Goal: Task Accomplishment & Management: Complete application form

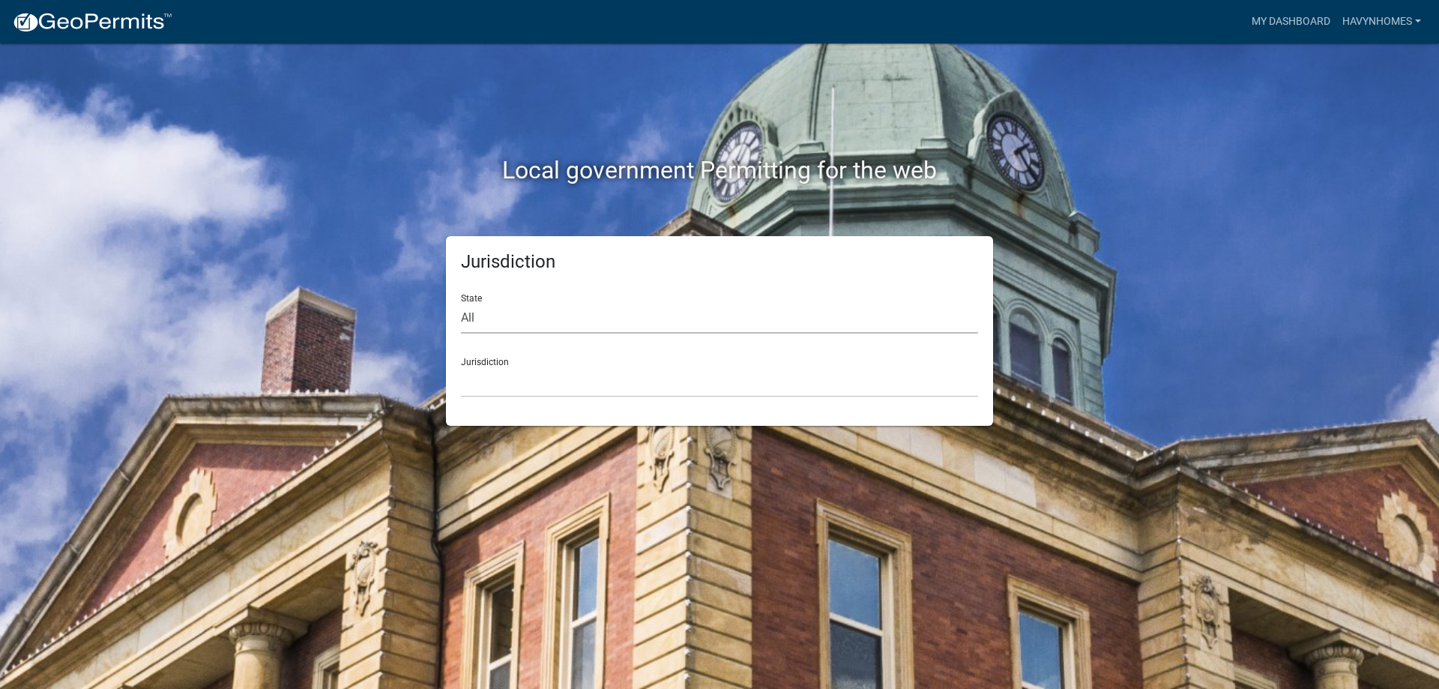
click at [644, 316] on select "All Colorado Georgia Indiana Iowa Kansas Minnesota Ohio South Carolina Wisconsin" at bounding box center [719, 318] width 517 height 31
select select "Indiana"
click at [461, 303] on select "All Colorado Georgia Indiana Iowa Kansas Minnesota Ohio South Carolina Wisconsin" at bounding box center [719, 318] width 517 height 31
drag, startPoint x: 617, startPoint y: 403, endPoint x: 587, endPoint y: 374, distance: 41.9
click at [590, 369] on select "City of Charlestown, Indiana City of Jeffersonville, Indiana City of Logansport…" at bounding box center [719, 381] width 517 height 31
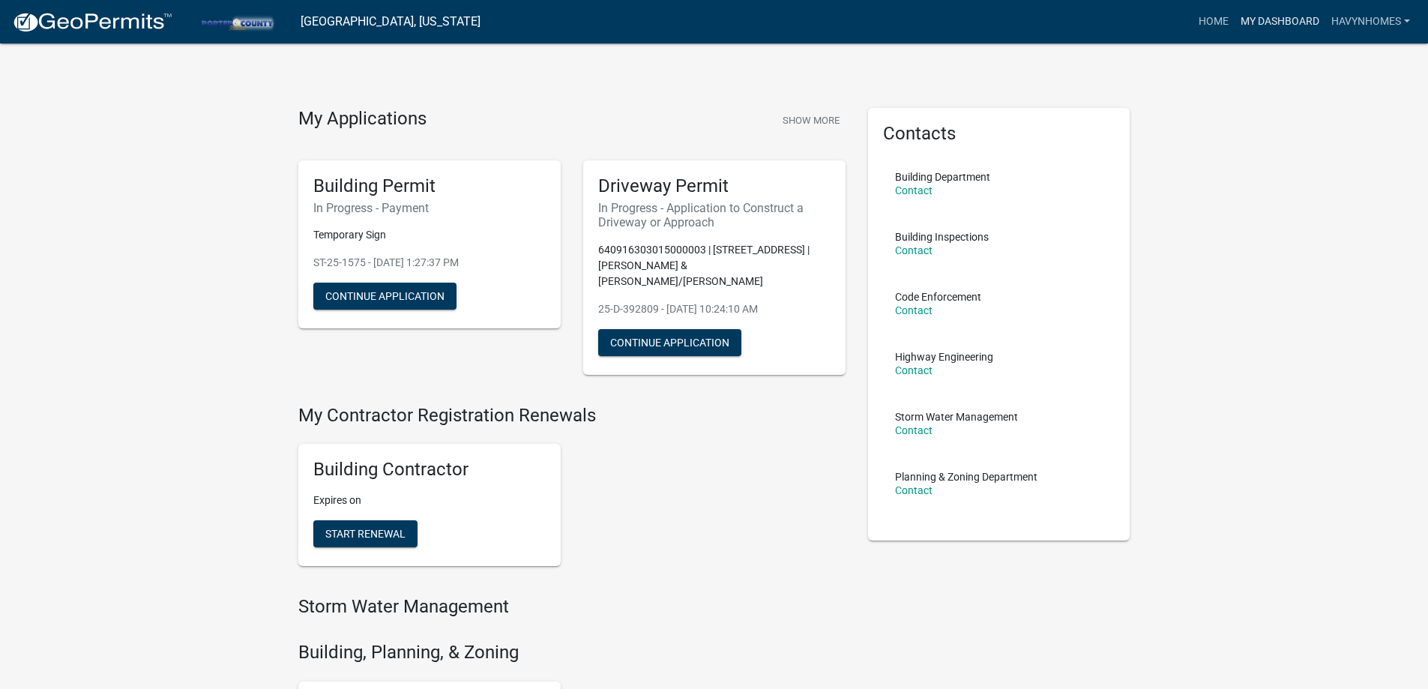
click at [1284, 25] on link "My Dashboard" at bounding box center [1279, 21] width 91 height 28
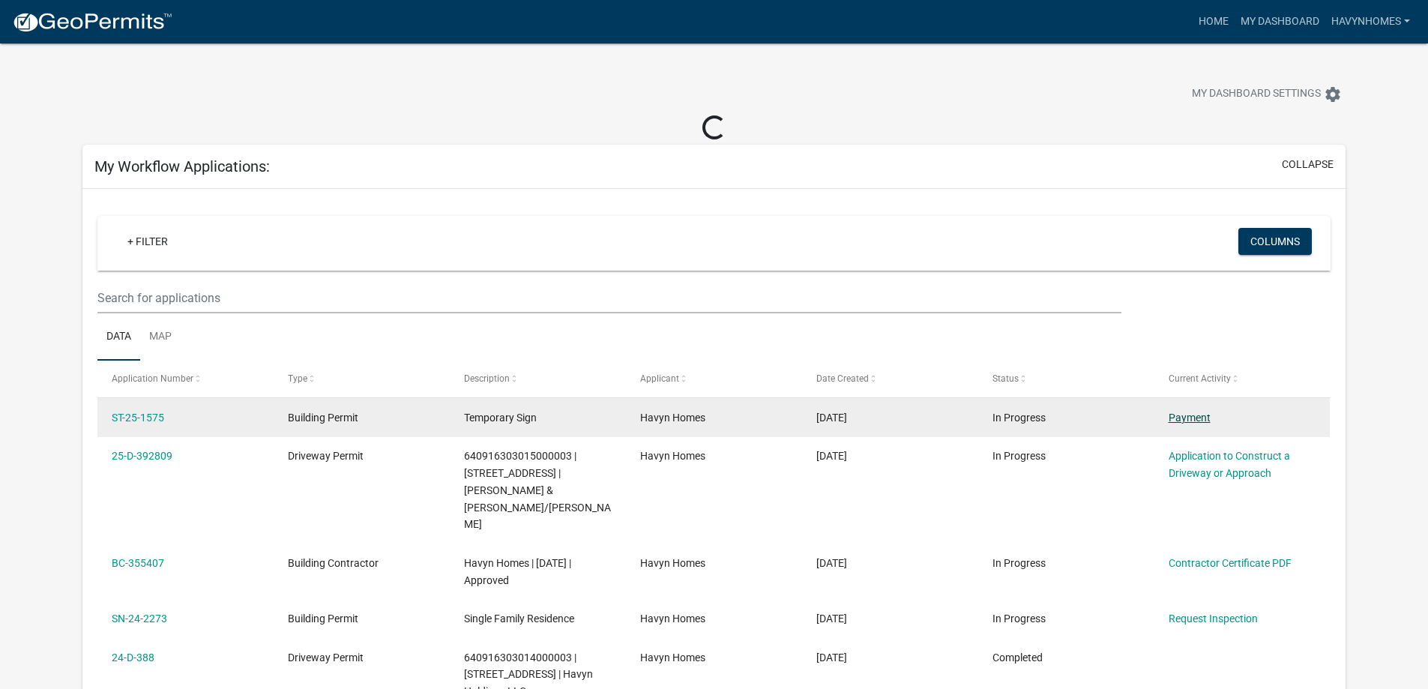
click at [1184, 420] on link "Payment" at bounding box center [1189, 417] width 42 height 12
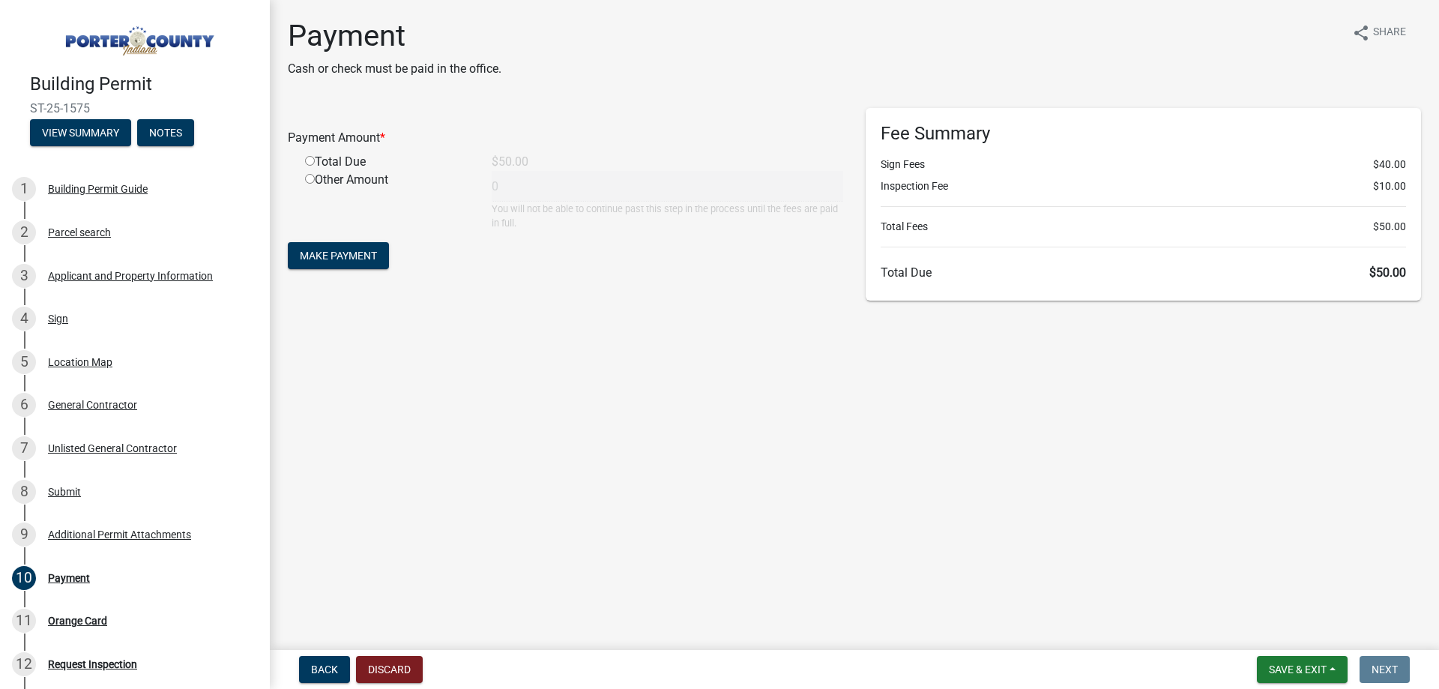
click at [309, 159] on input "radio" at bounding box center [310, 161] width 10 height 10
radio input "true"
type input "50"
click at [363, 259] on span "Make Payment" at bounding box center [338, 256] width 77 height 12
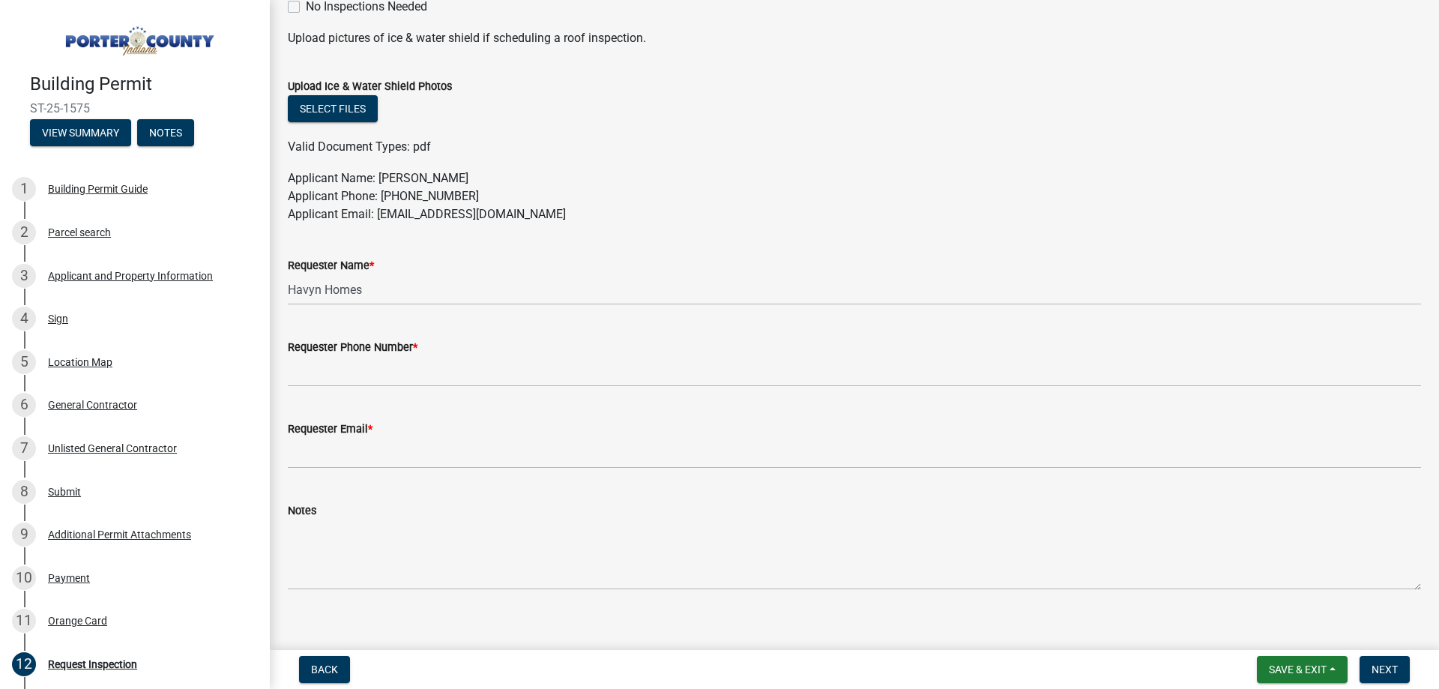
scroll to position [767, 0]
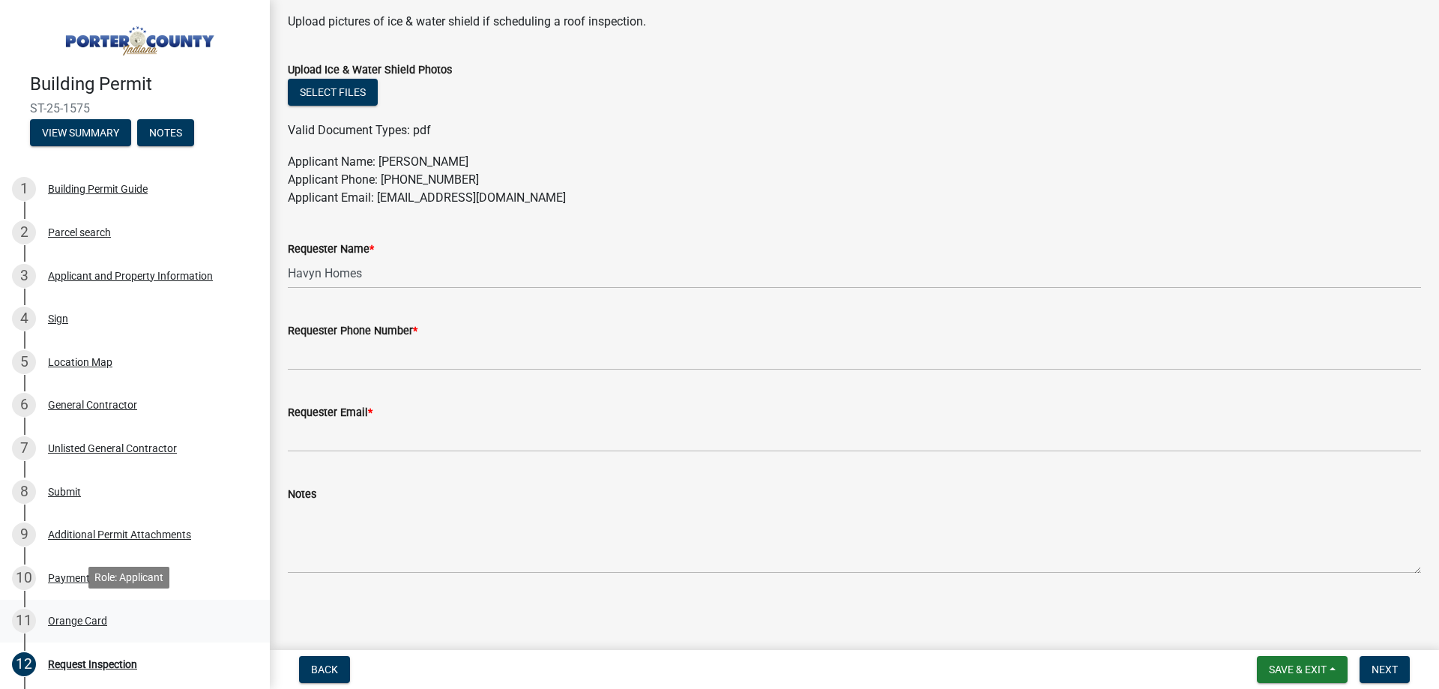
click at [127, 610] on div "11 Orange Card" at bounding box center [129, 620] width 234 height 24
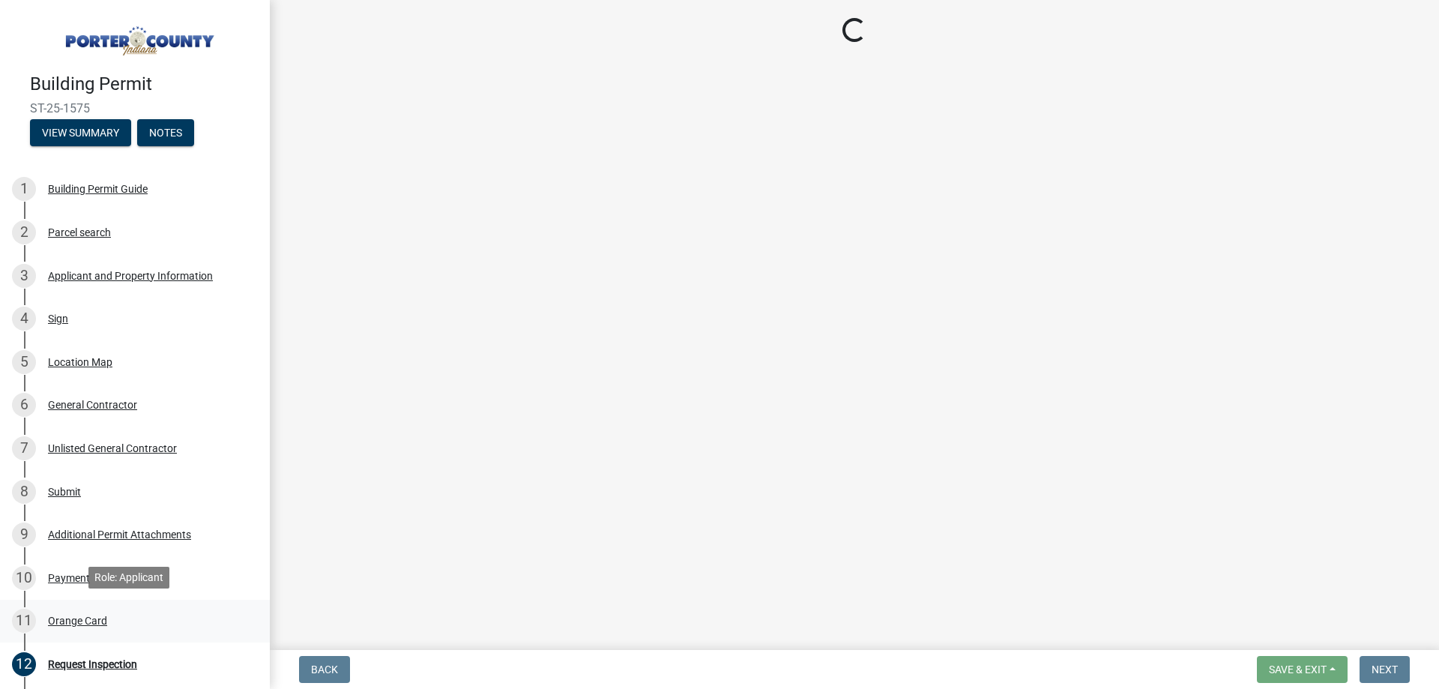
scroll to position [0, 0]
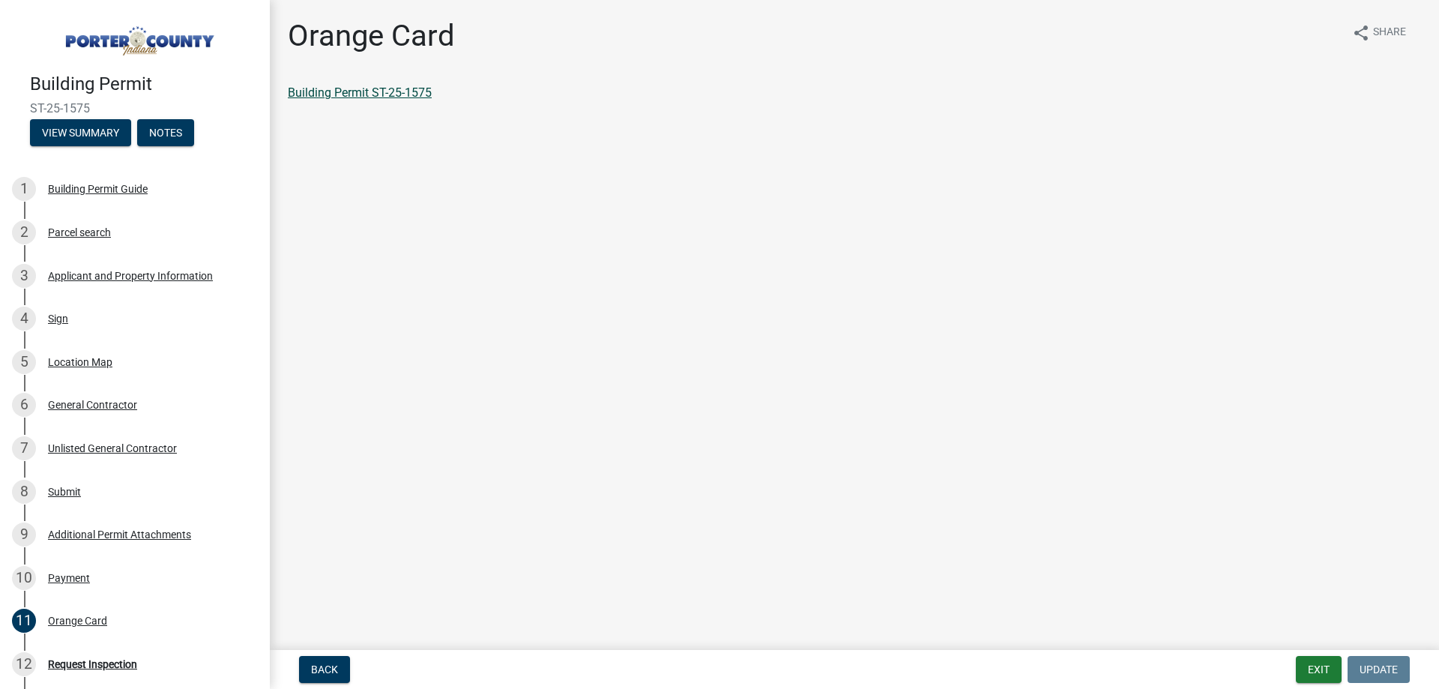
click at [377, 89] on link "Building Permit ST-25-1575" at bounding box center [360, 92] width 144 height 14
